Goal: Transaction & Acquisition: Purchase product/service

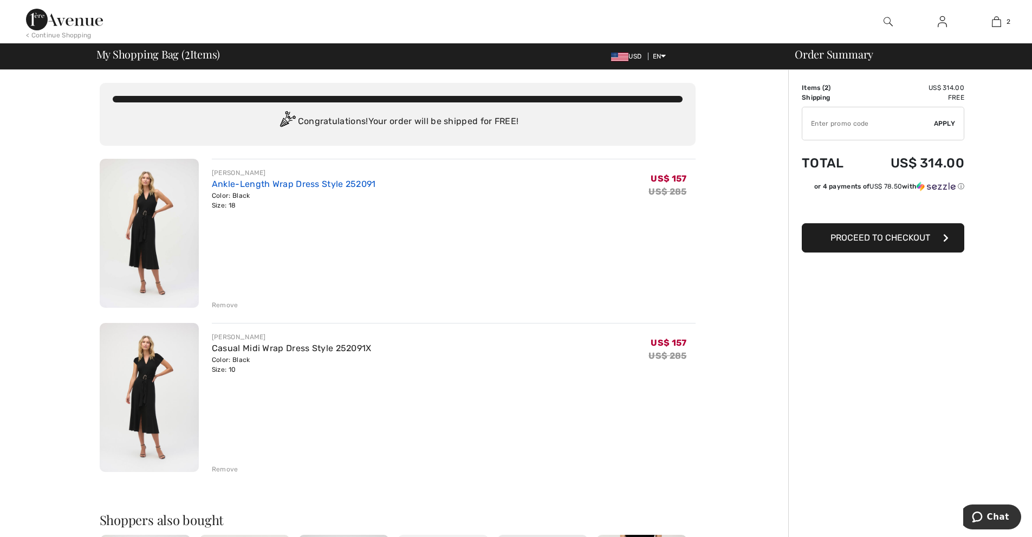
click at [231, 186] on link "Ankle-Length Wrap Dress Style 252091" at bounding box center [294, 184] width 164 height 10
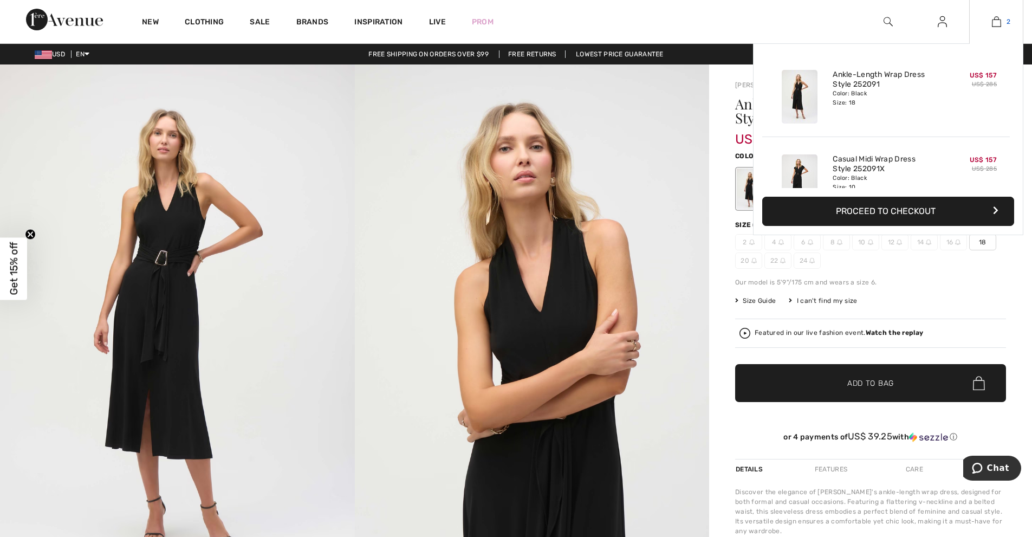
click at [993, 21] on img at bounding box center [996, 21] width 9 height 13
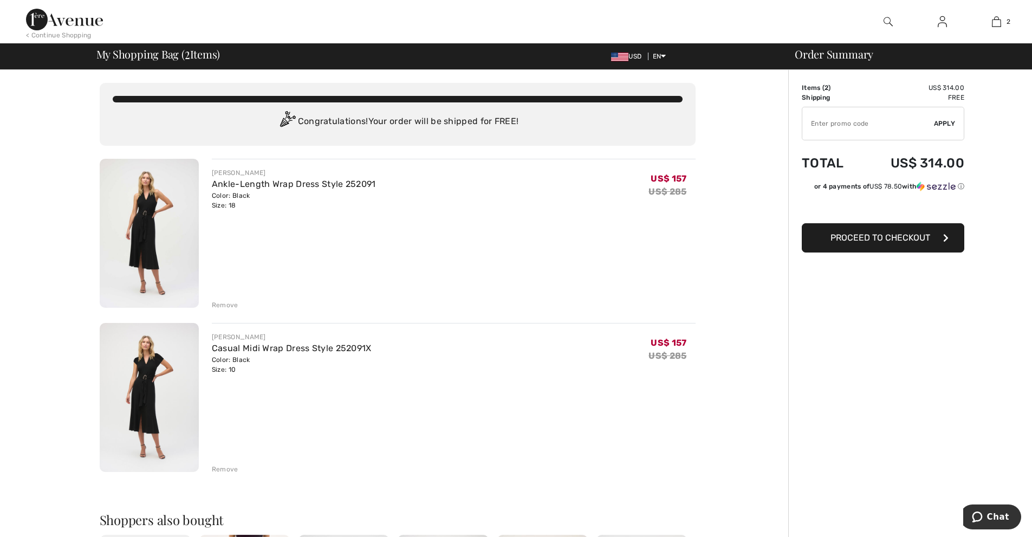
click at [222, 306] on div "Remove" at bounding box center [225, 305] width 27 height 10
